Goal: Transaction & Acquisition: Purchase product/service

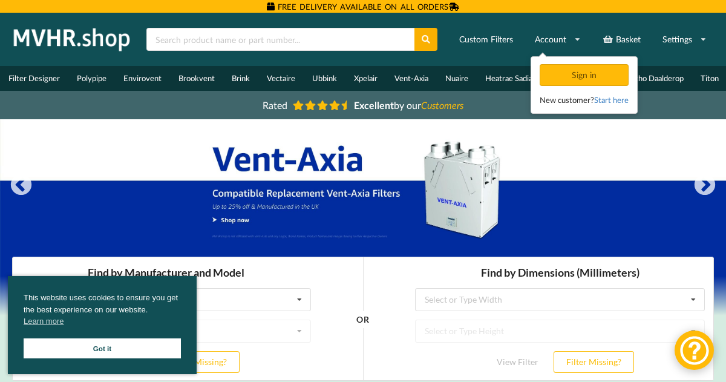
click at [96, 40] on img at bounding box center [71, 39] width 127 height 30
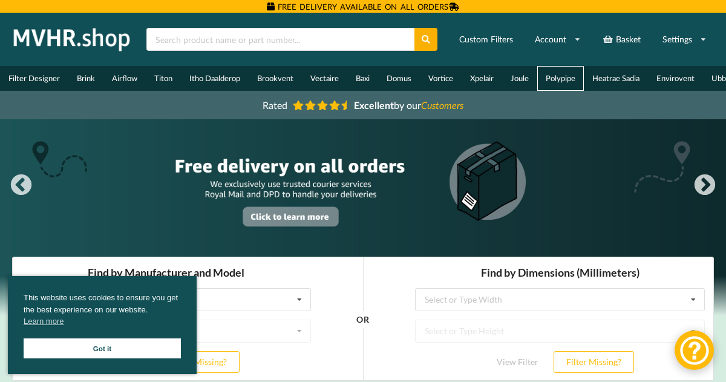
click at [554, 81] on link "Polypipe" at bounding box center [560, 78] width 47 height 25
